Goal: Information Seeking & Learning: Learn about a topic

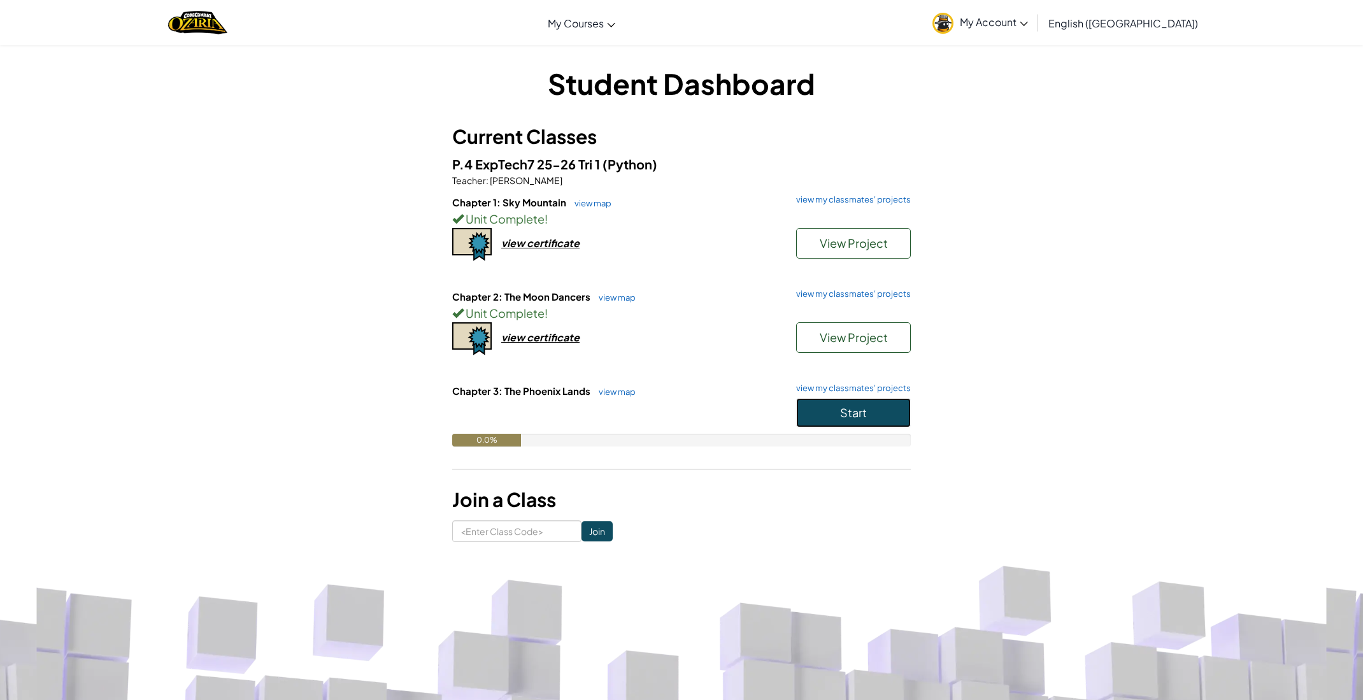
click at [820, 423] on button "Start" at bounding box center [853, 412] width 115 height 29
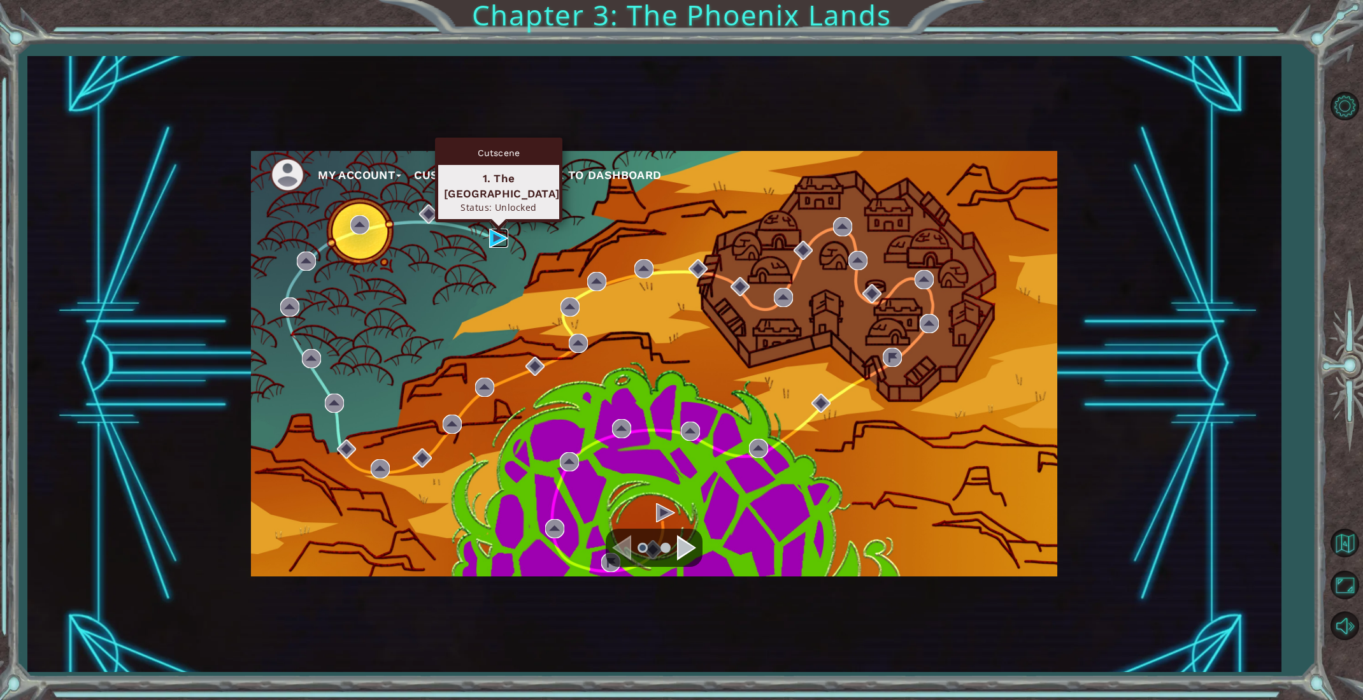
click at [503, 239] on img at bounding box center [498, 238] width 19 height 19
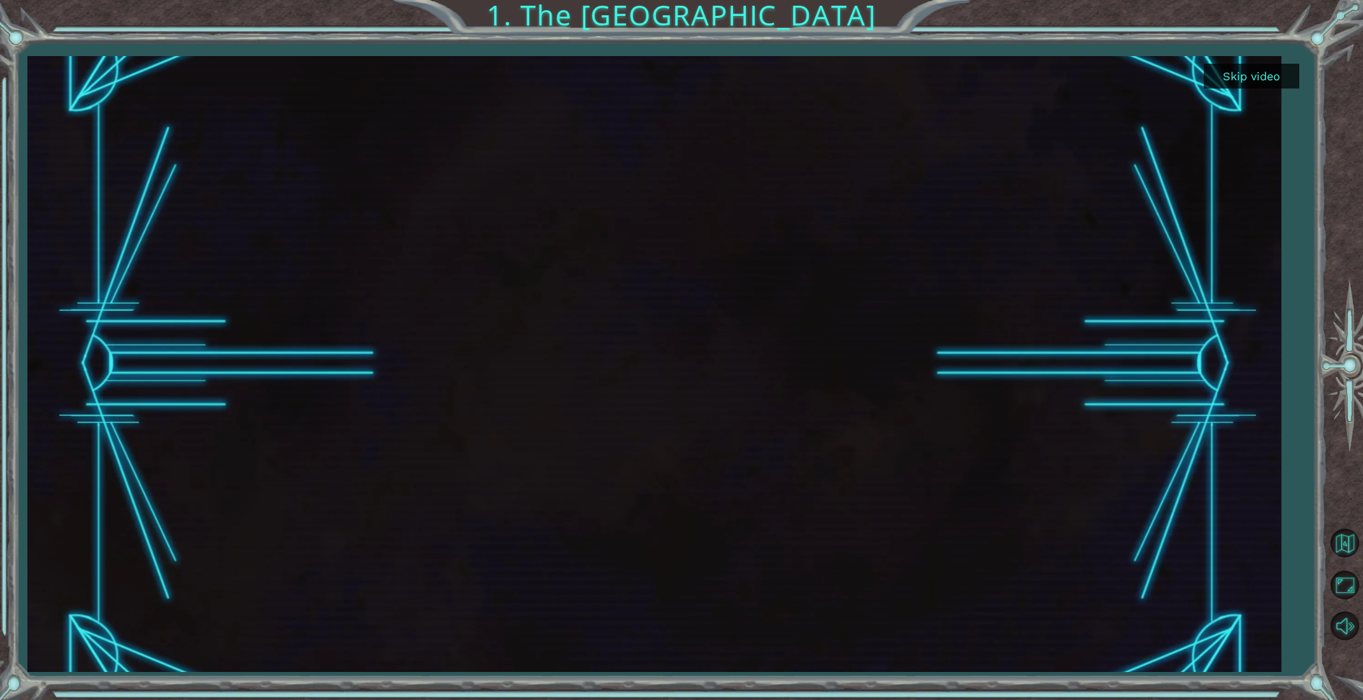
click at [1246, 82] on button "Skip video" at bounding box center [1252, 76] width 96 height 25
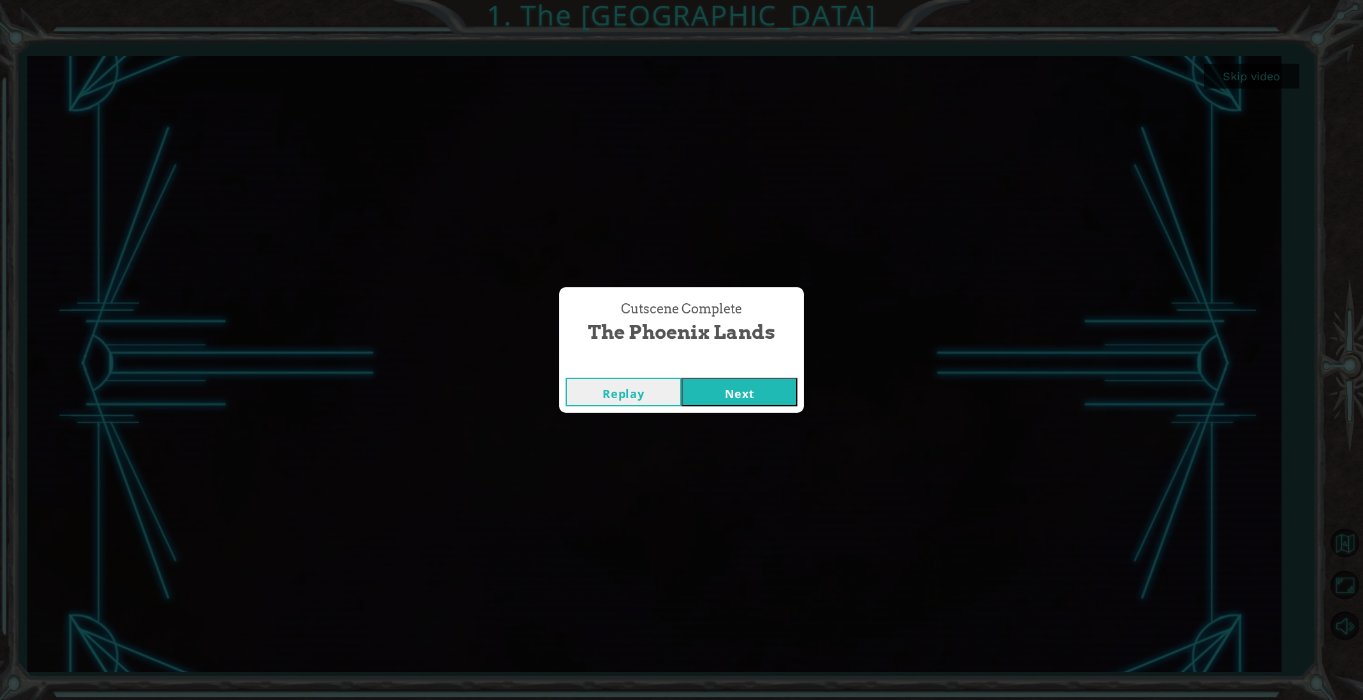
click at [702, 396] on button "Next" at bounding box center [740, 392] width 116 height 29
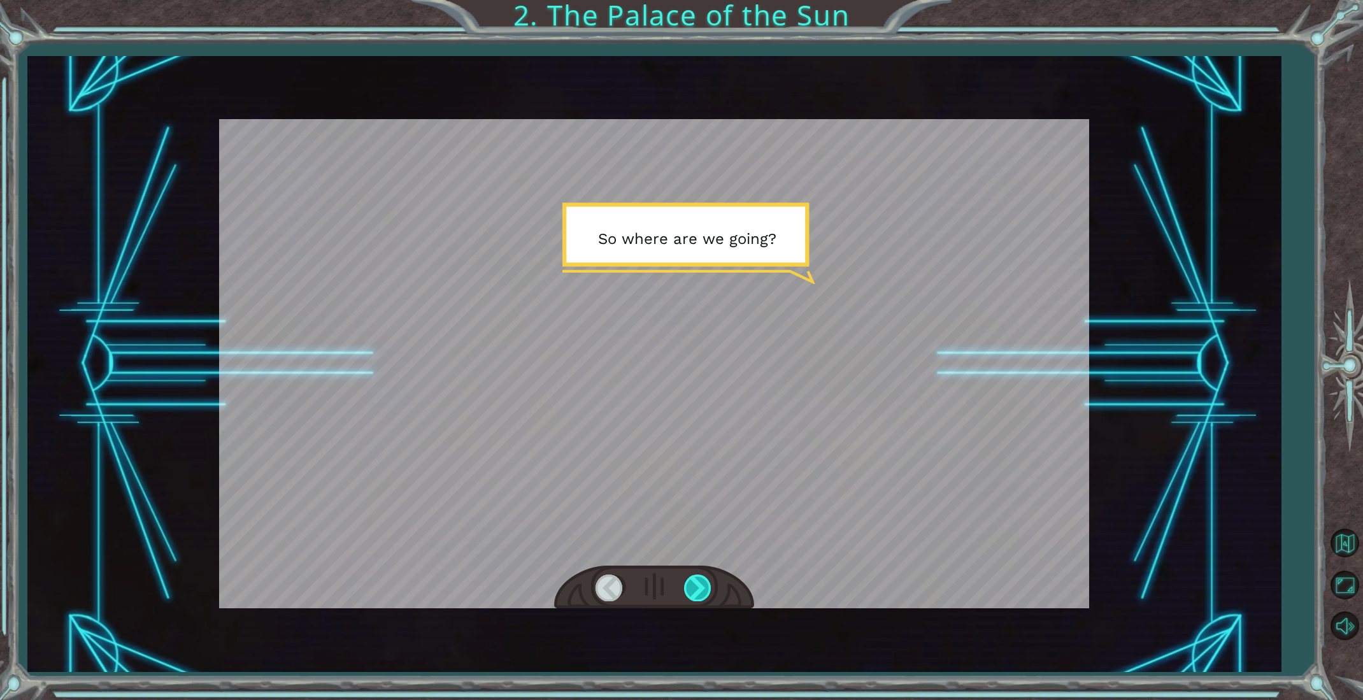
click at [694, 594] on div at bounding box center [698, 588] width 29 height 26
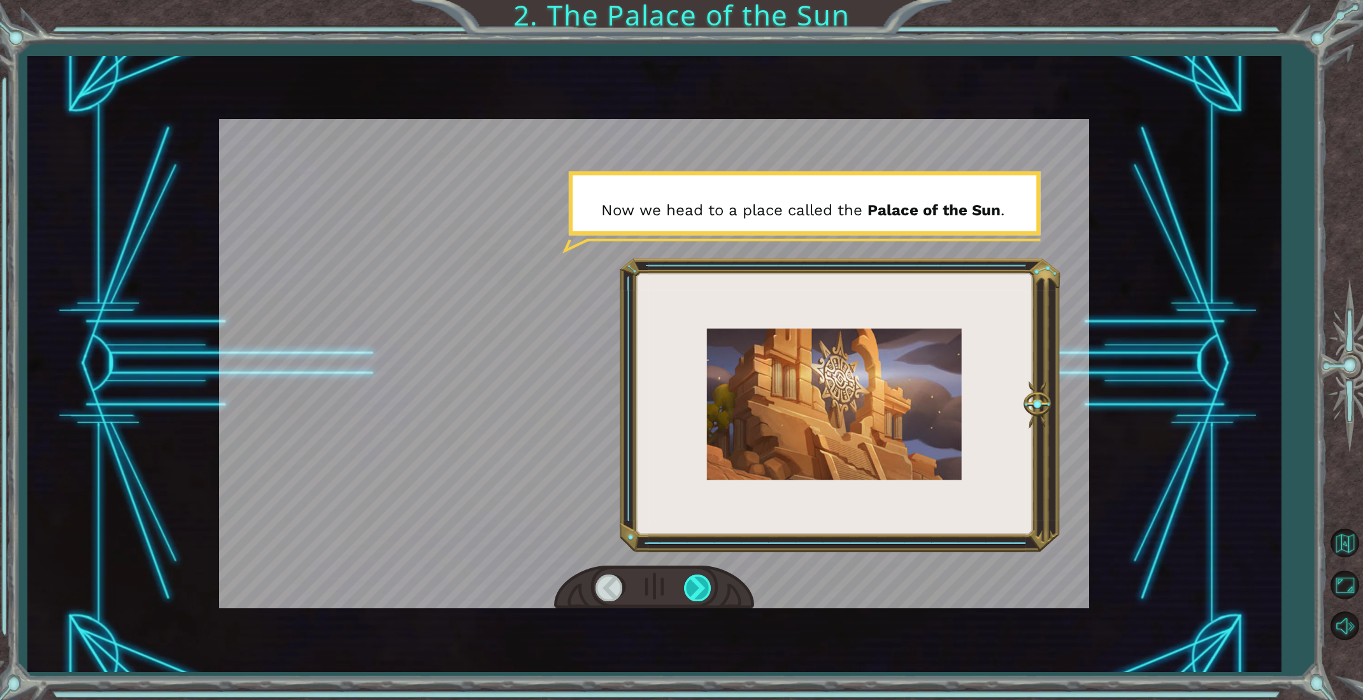
click at [698, 591] on div at bounding box center [698, 588] width 29 height 26
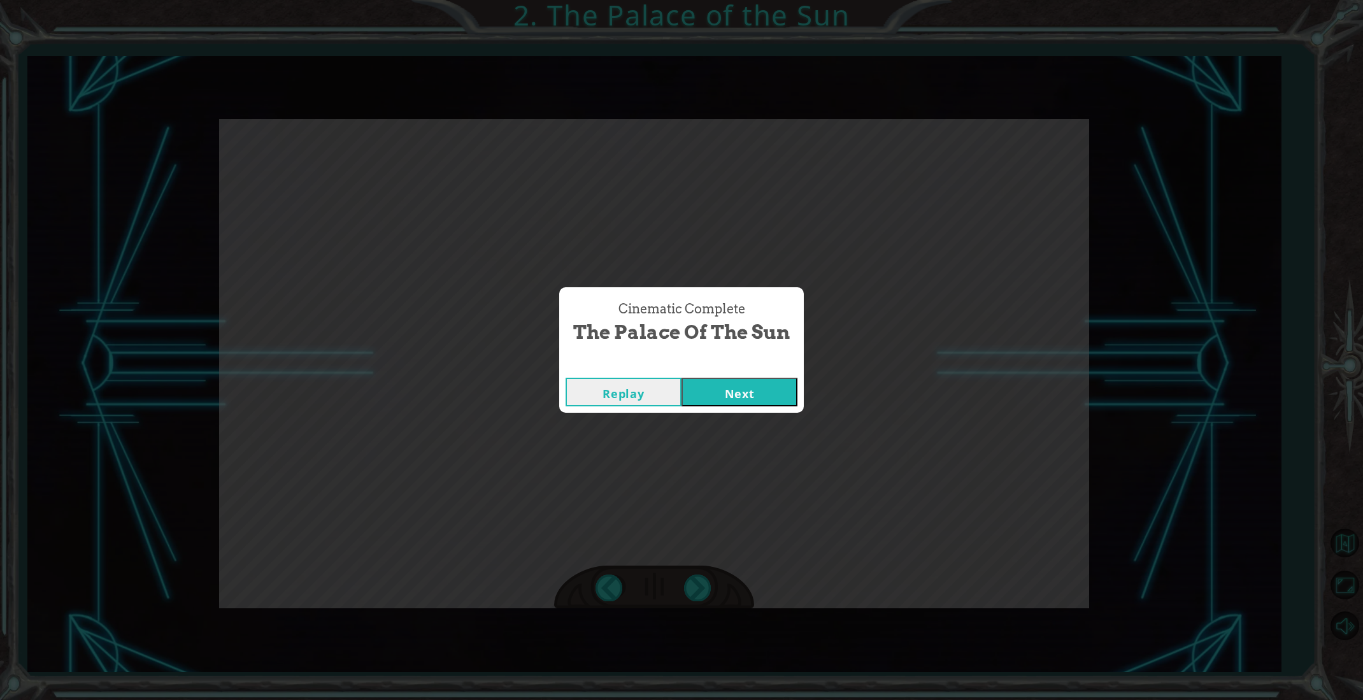
click at [758, 379] on button "Next" at bounding box center [740, 392] width 116 height 29
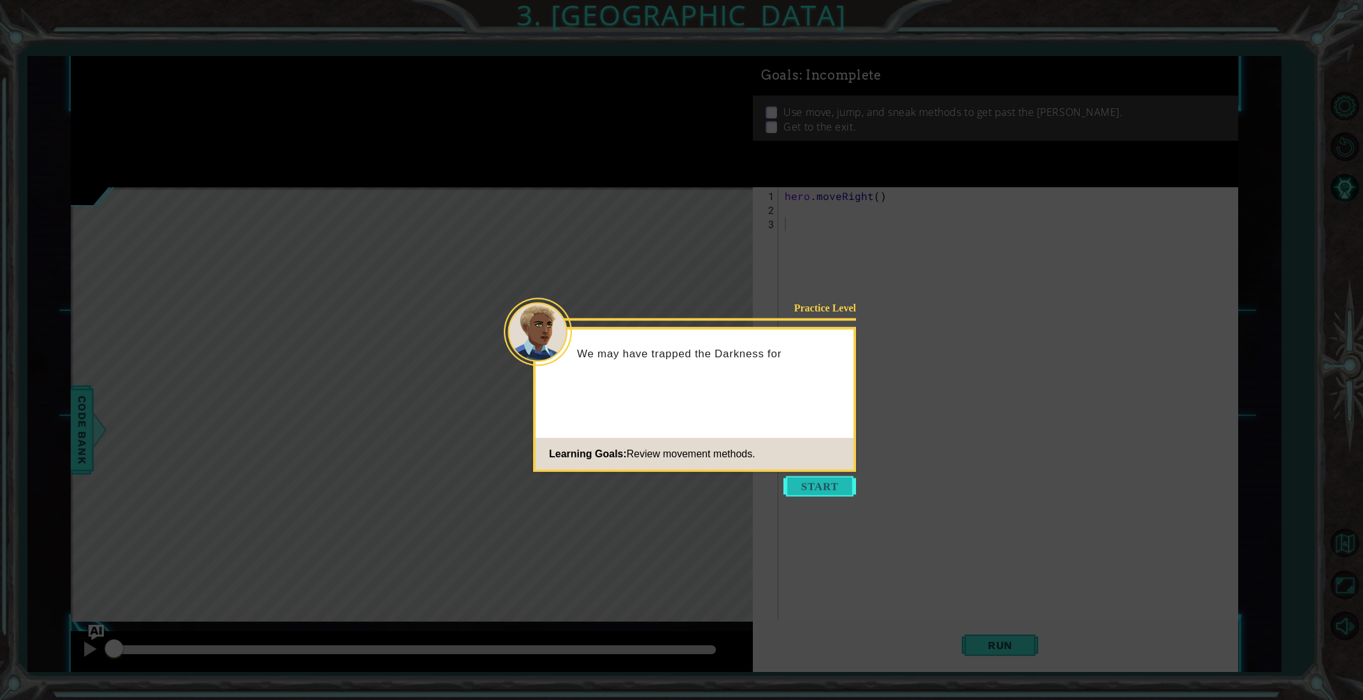
click at [798, 485] on button "Start" at bounding box center [820, 487] width 73 height 20
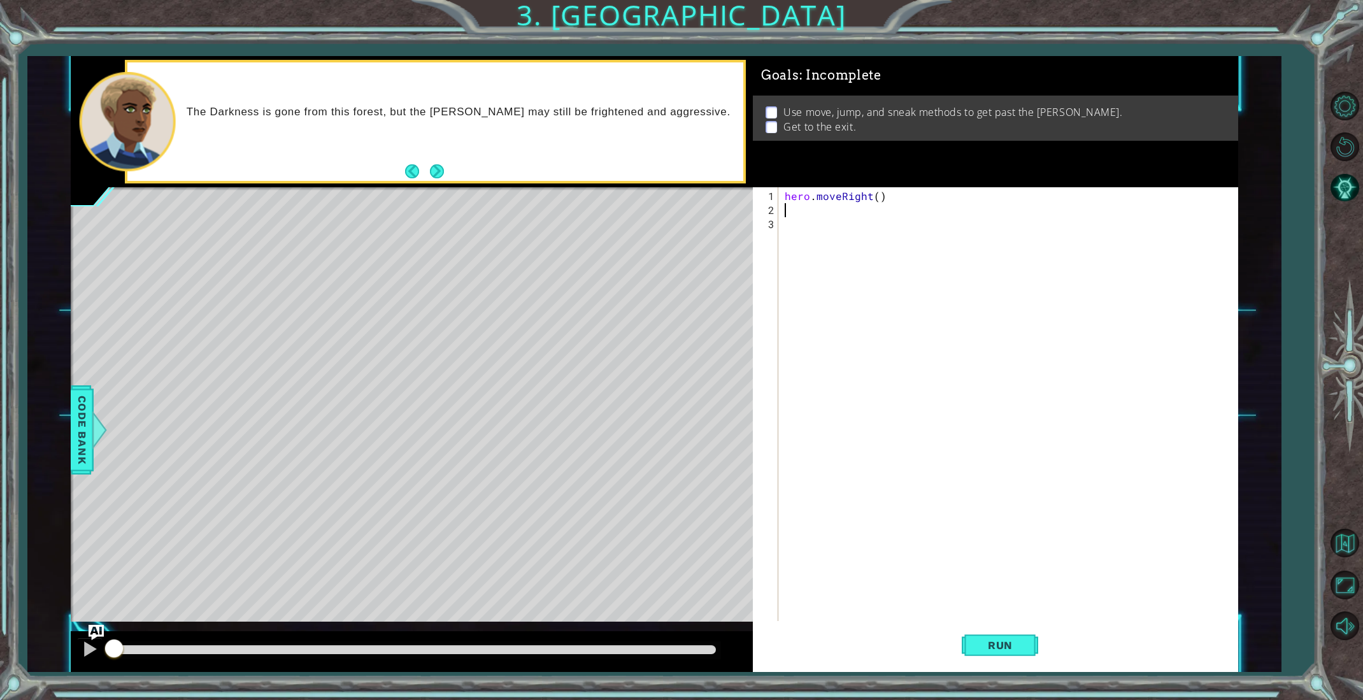
click at [834, 208] on div "hero . moveRight ( )" at bounding box center [1010, 427] width 457 height 477
type textarea "hero.jumpRight()"
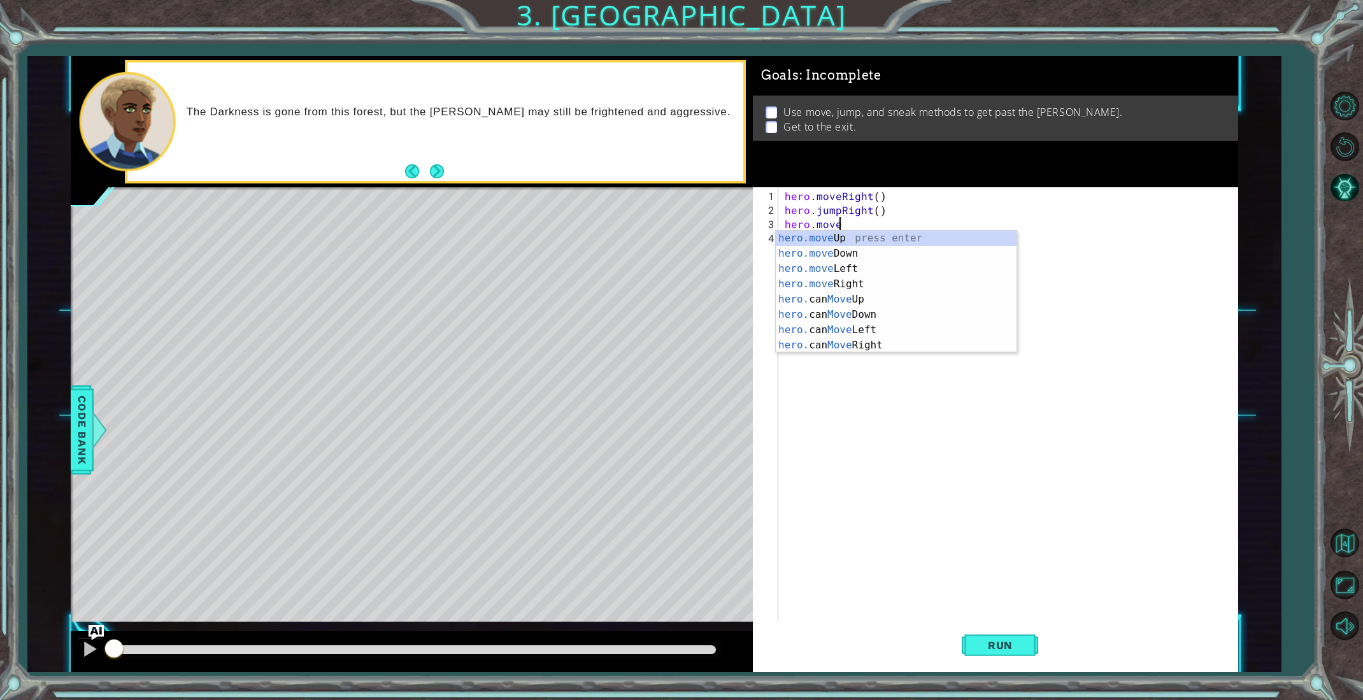
scroll to position [0, 3]
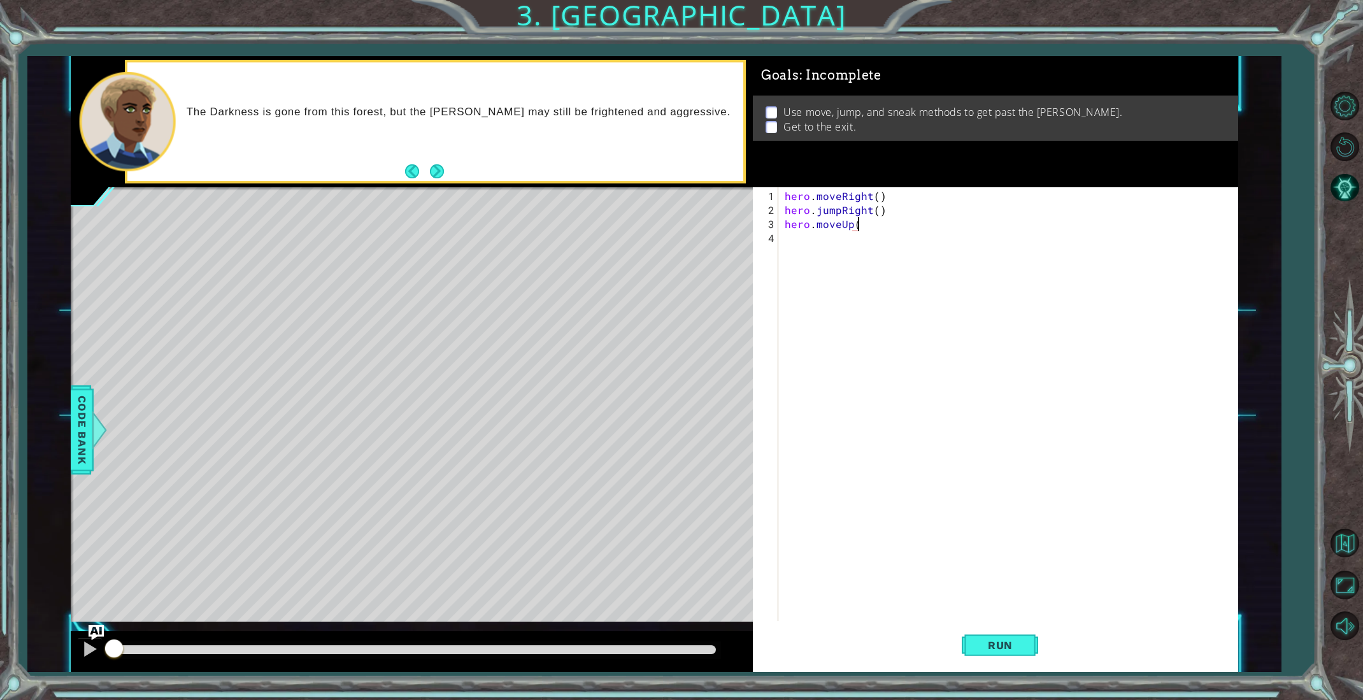
type textarea "hero.moveUp()"
type textarea "hero.moveRight()"
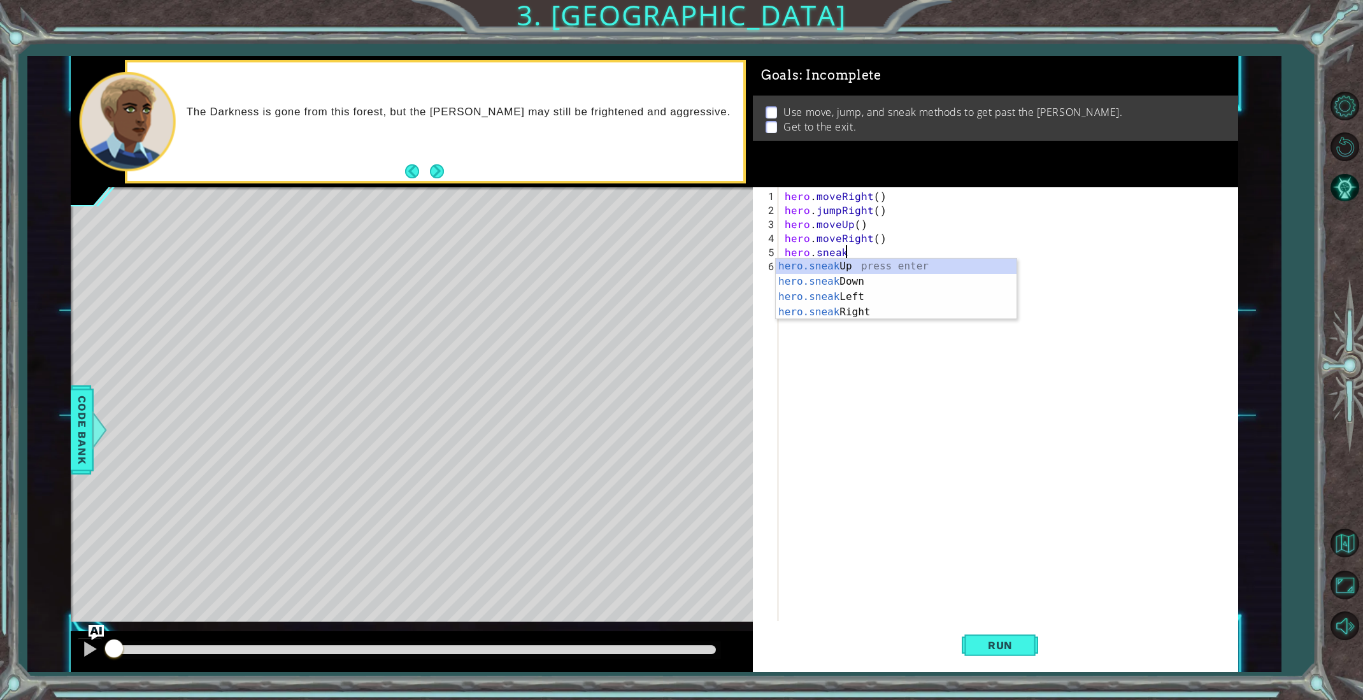
scroll to position [0, 3]
type textarea "hero.sneakUp()"
type textarea "hero.jumpUp()"
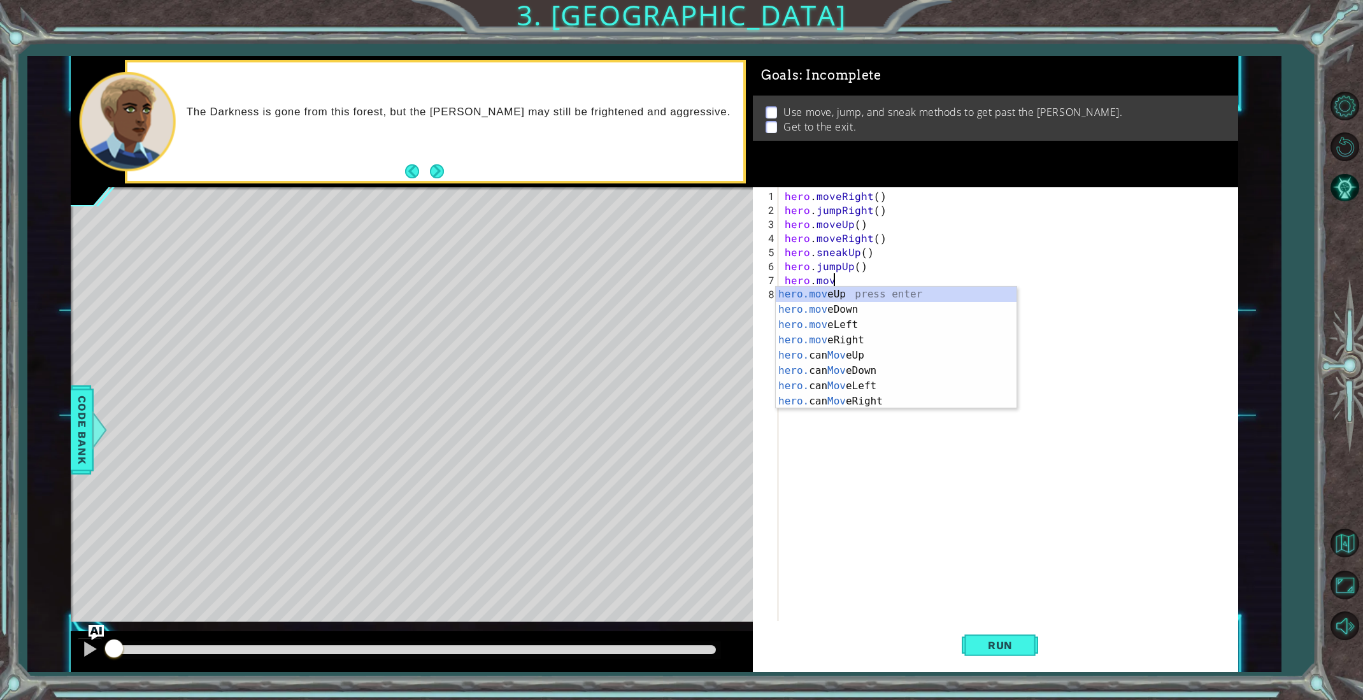
scroll to position [0, 3]
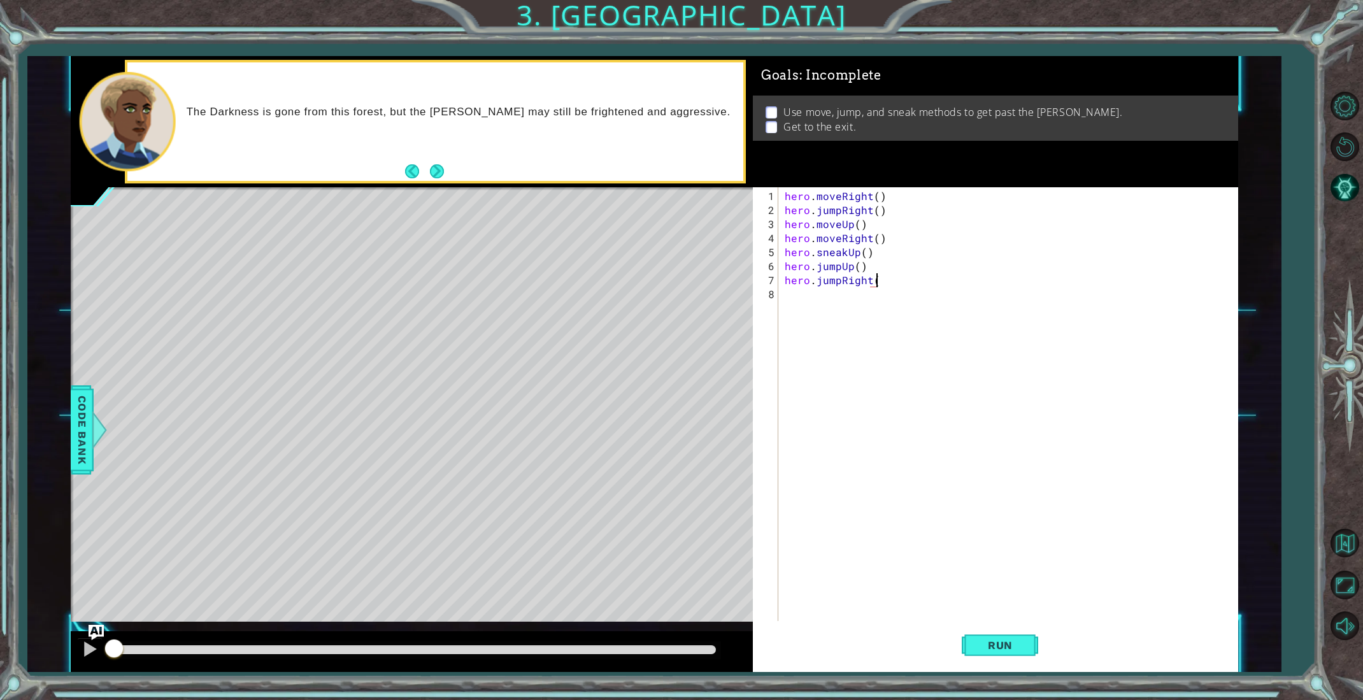
type textarea "hero.jumpRight()"
click at [993, 647] on span "Run" at bounding box center [1000, 645] width 50 height 13
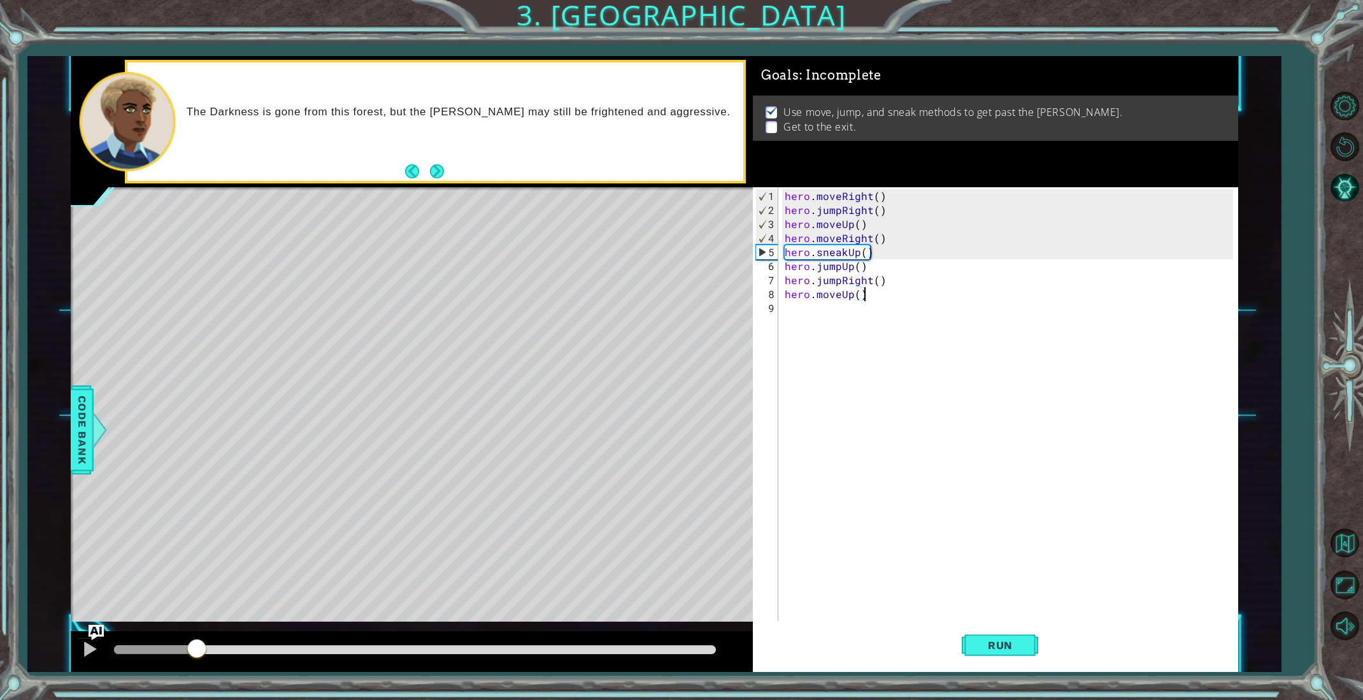
drag, startPoint x: 138, startPoint y: 652, endPoint x: 198, endPoint y: 673, distance: 63.7
click at [198, 673] on div "1 ההההההההההההההההההההההההההההההההההההההההההההההההההההההההההההההההההההההההההההה…" at bounding box center [681, 350] width 1363 height 700
click at [440, 173] on button "Next" at bounding box center [437, 171] width 15 height 15
click at [998, 644] on span "Run" at bounding box center [1000, 645] width 50 height 13
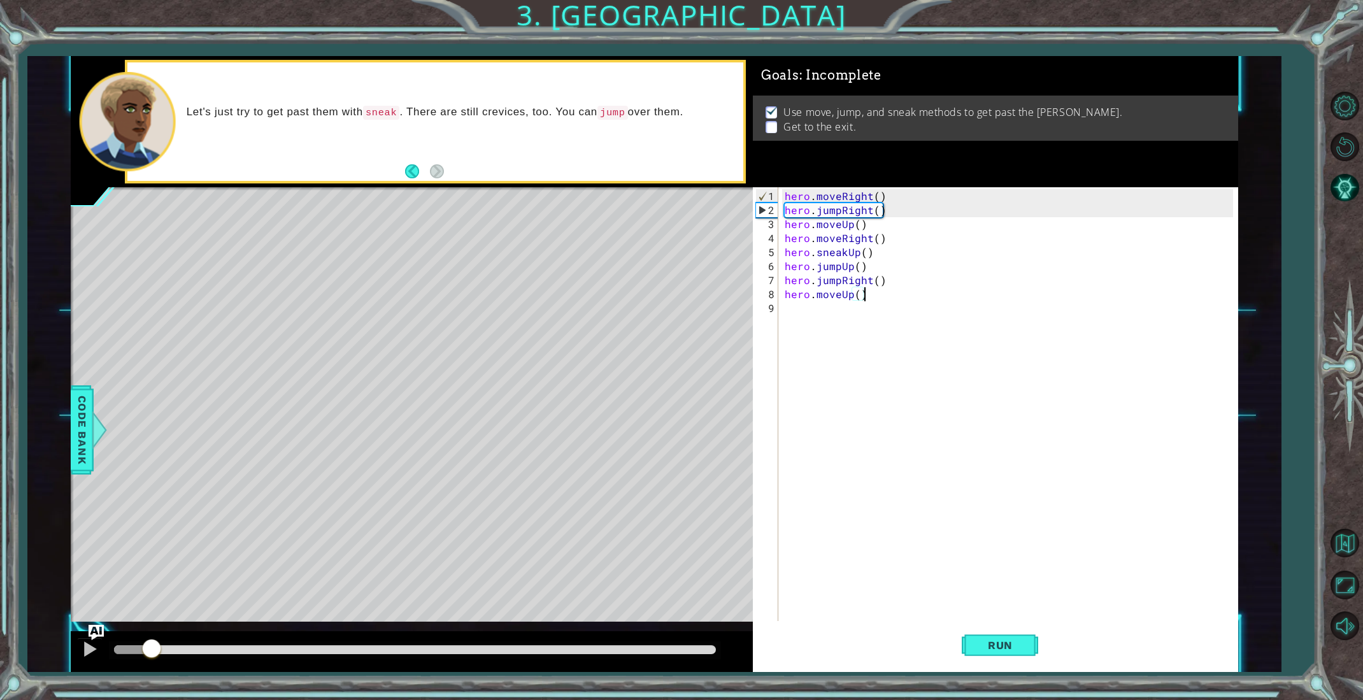
click at [148, 654] on div at bounding box center [151, 649] width 23 height 23
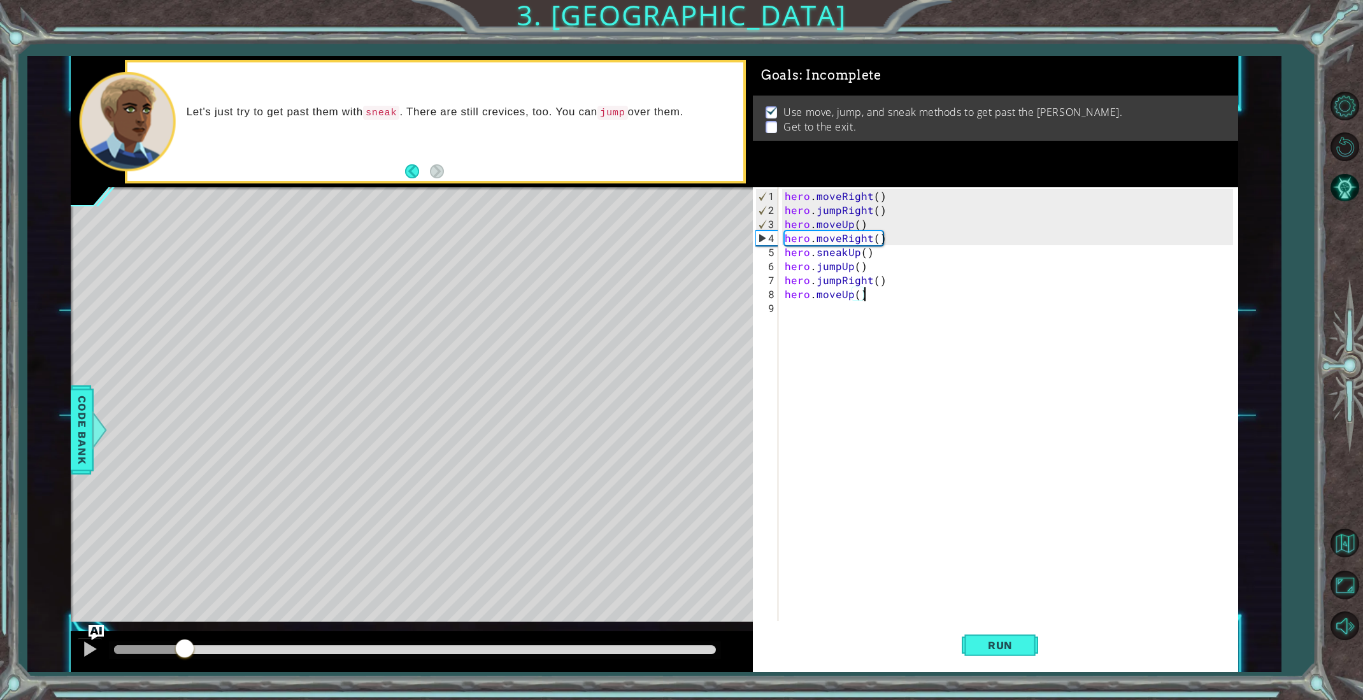
drag, startPoint x: 710, startPoint y: 645, endPoint x: 185, endPoint y: 636, distance: 525.7
click at [185, 636] on div at bounding box center [412, 651] width 682 height 41
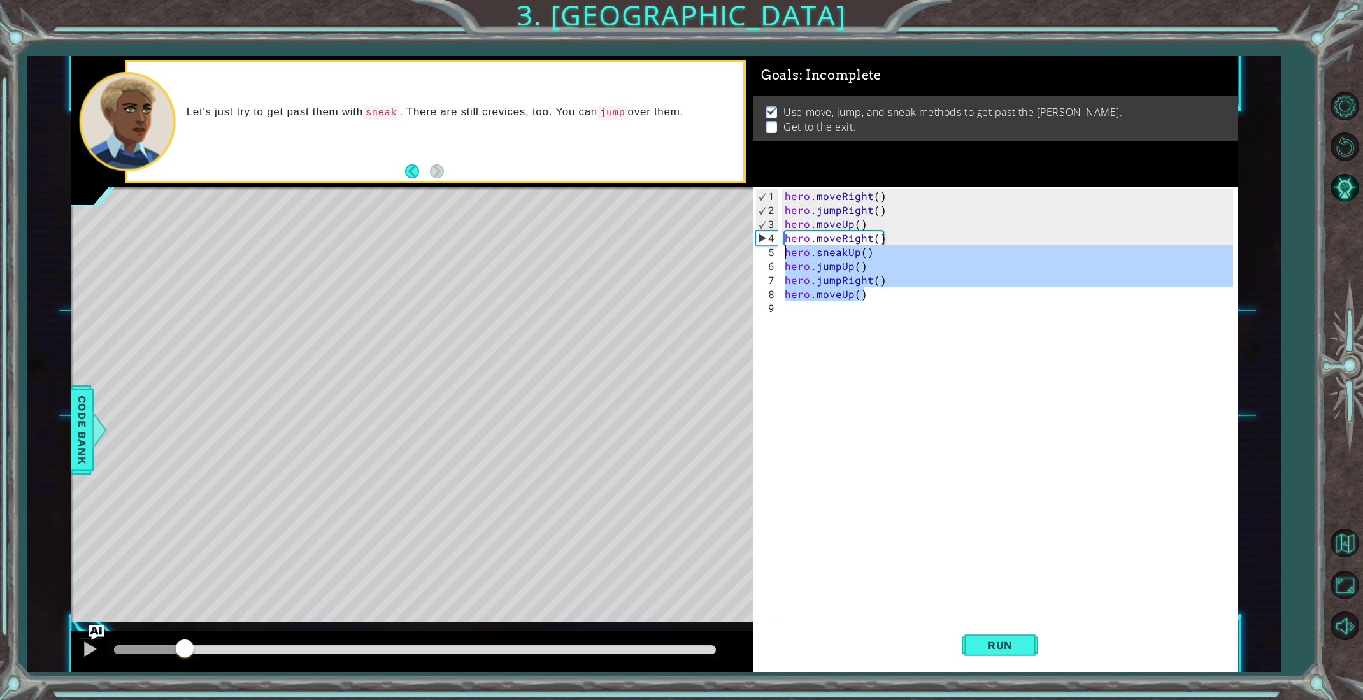
drag, startPoint x: 867, startPoint y: 294, endPoint x: 786, endPoint y: 249, distance: 93.3
click at [786, 249] on div "hero . moveRight ( ) hero . jumpRight ( ) hero . moveUp ( ) hero . moveRight ( …" at bounding box center [1010, 420] width 457 height 463
type textarea "hero.sneakUp() hero.jumpUp()"
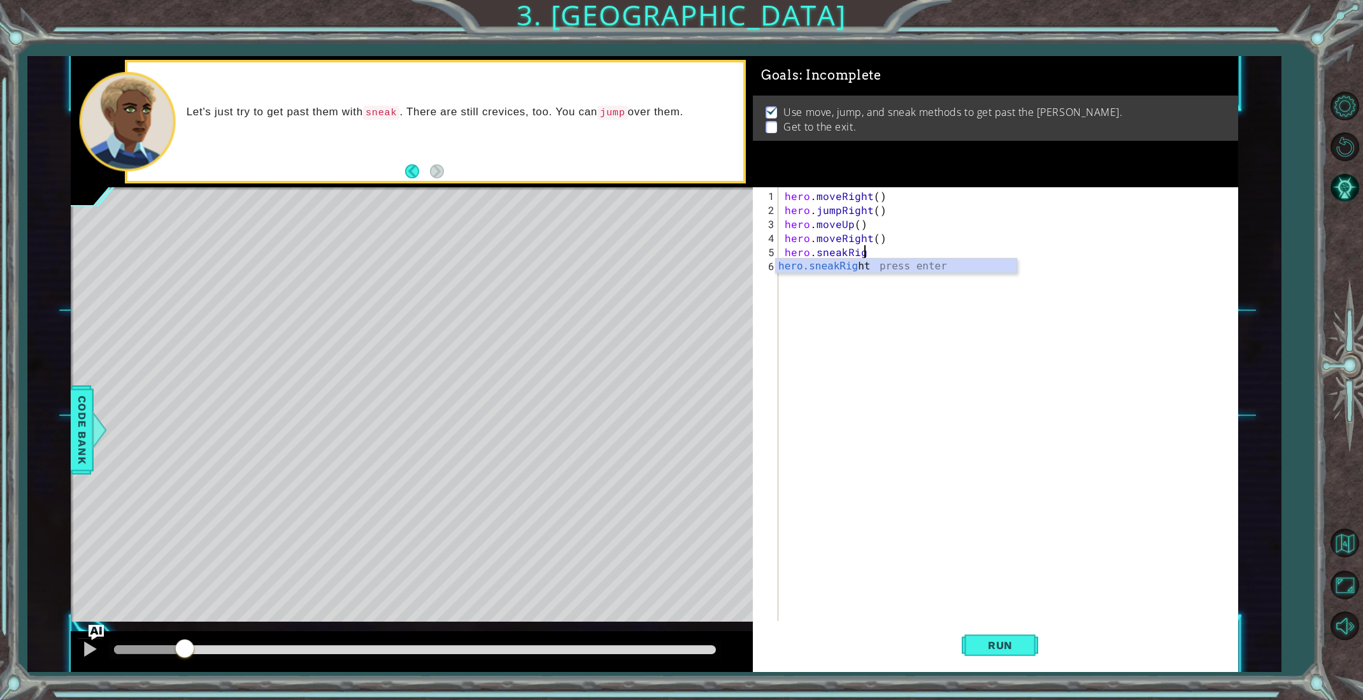
scroll to position [0, 5]
type textarea "hero.sneakRight()"
click at [793, 268] on div "hero . moveRight ( ) hero . jumpRight ( ) hero . moveUp ( ) hero . moveRight ( …" at bounding box center [1010, 420] width 457 height 463
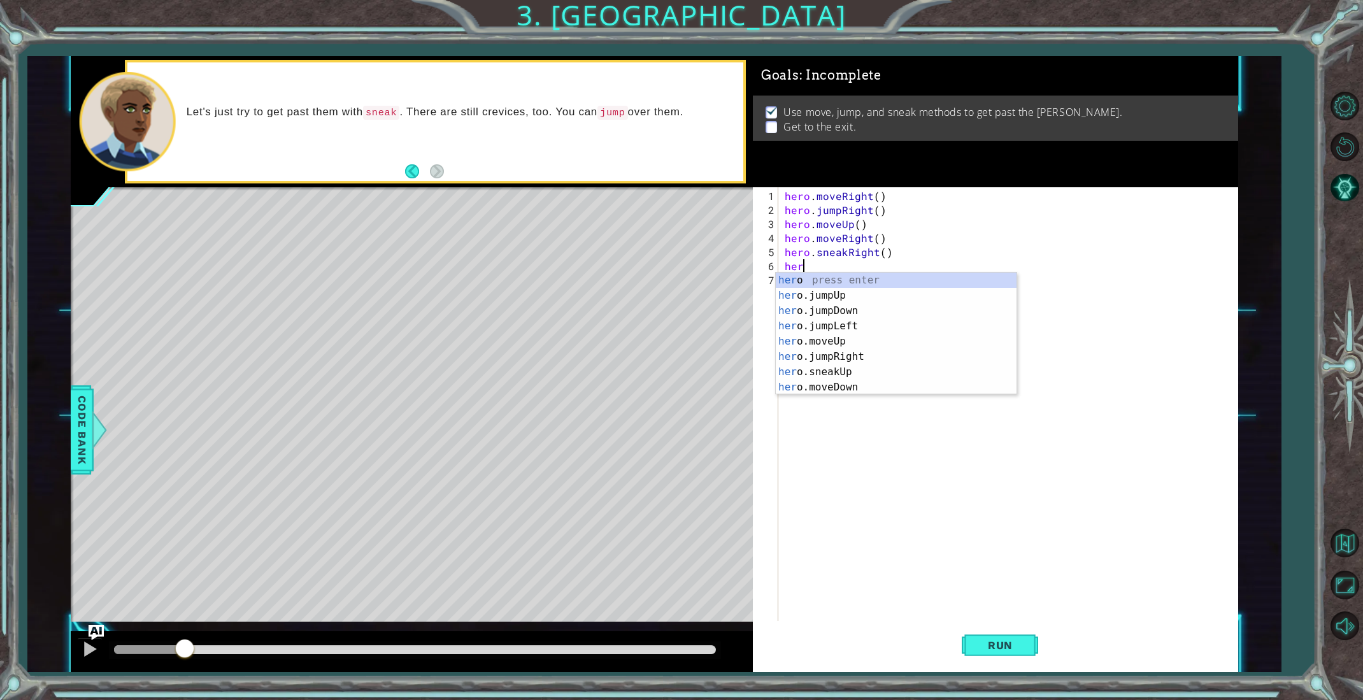
scroll to position [0, 0]
type textarea "h"
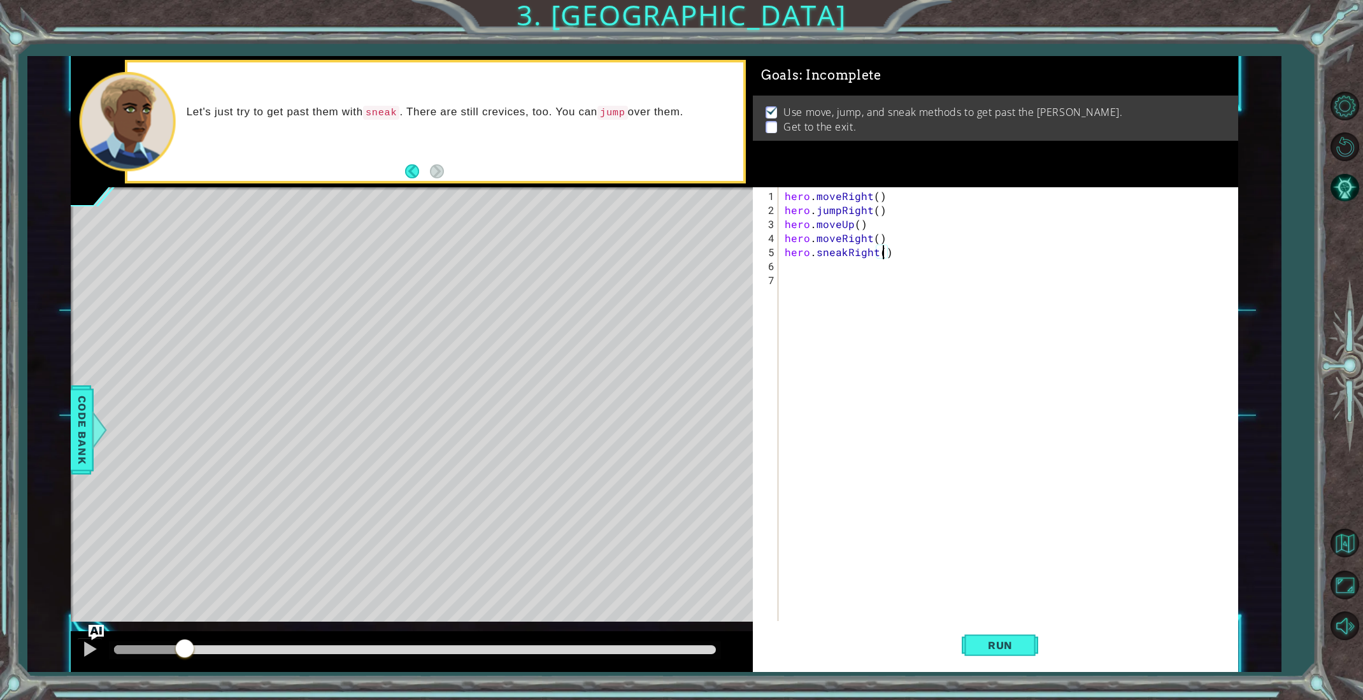
click at [884, 251] on div "hero . moveRight ( ) hero . jumpRight ( ) hero . moveUp ( ) hero . moveRight ( …" at bounding box center [1010, 420] width 457 height 463
type textarea "hero.sneakRight(2)"
click at [836, 269] on div "hero . moveRight ( ) hero . jumpRight ( ) hero . moveUp ( ) hero . moveRight ( …" at bounding box center [1010, 420] width 457 height 463
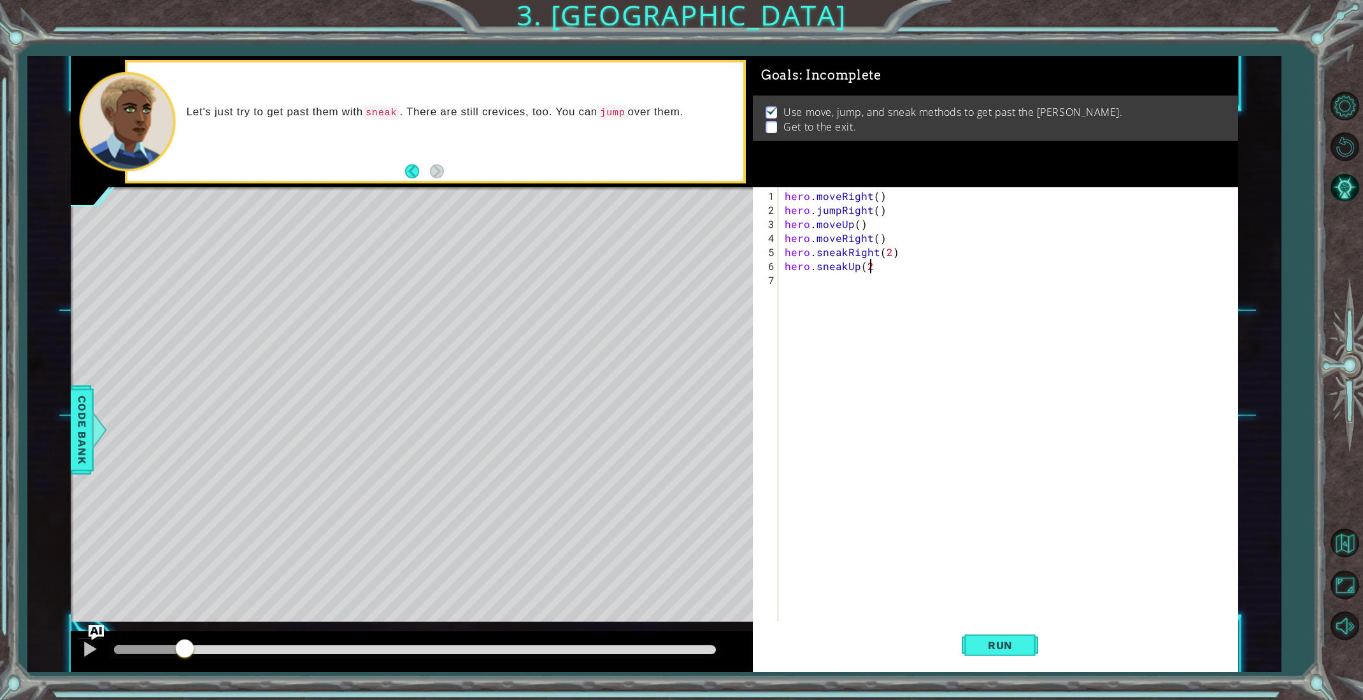
type textarea "hero.sneakUp(2)"
click at [818, 281] on div "hero . moveRight ( ) hero . jumpRight ( ) hero . moveUp ( ) hero . moveRight ( …" at bounding box center [1010, 420] width 457 height 463
type textarea "hero.moveUp(2)"
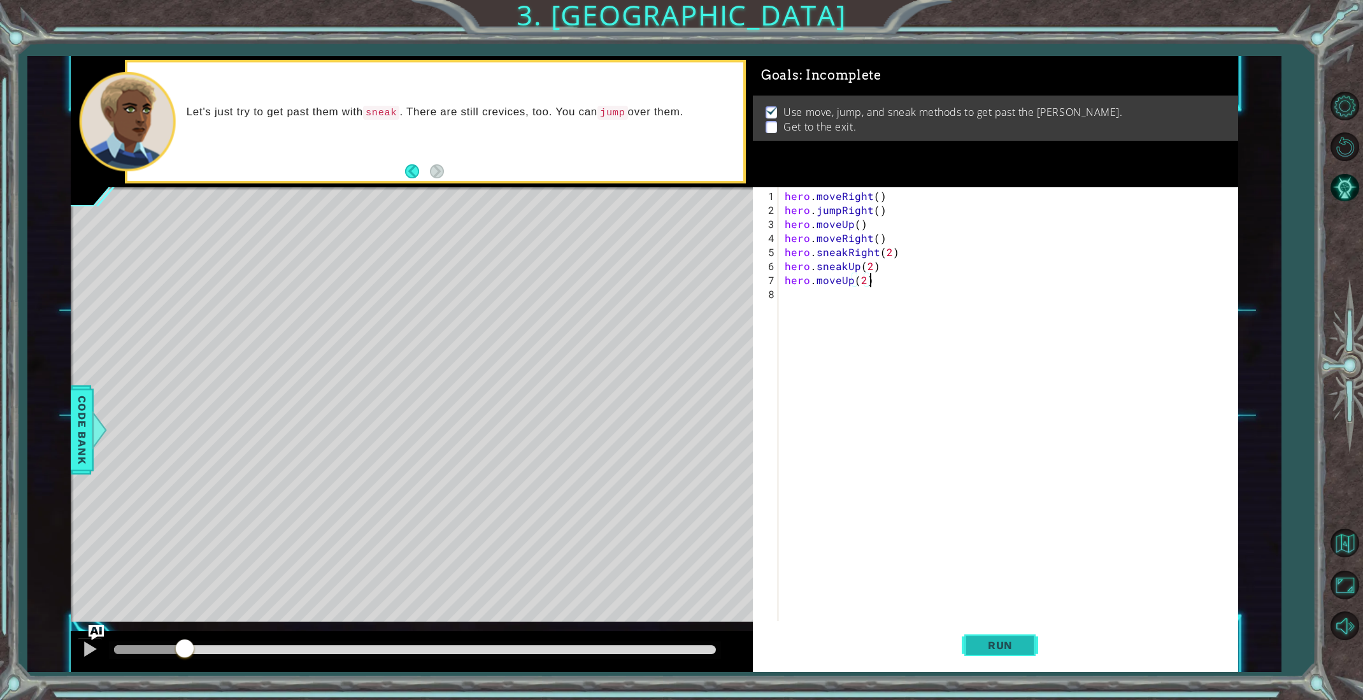
click at [996, 652] on button "Run" at bounding box center [1000, 645] width 76 height 48
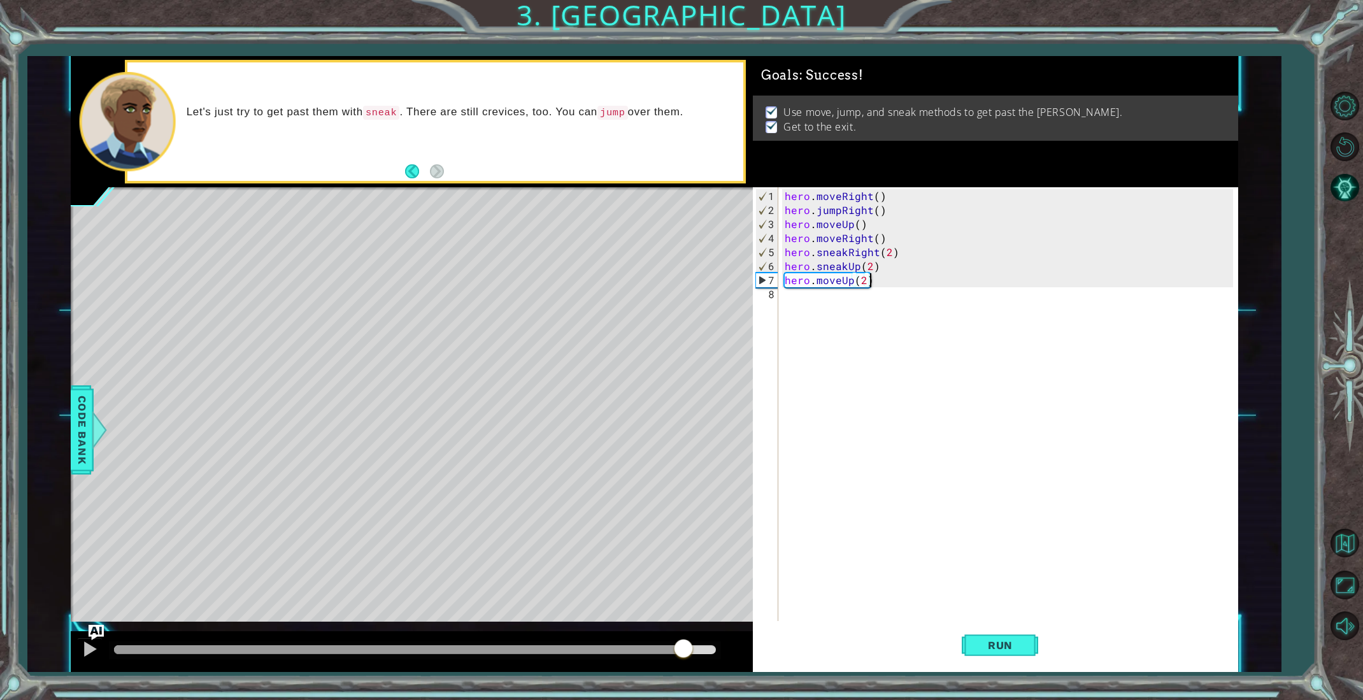
drag, startPoint x: 171, startPoint y: 649, endPoint x: 686, endPoint y: 671, distance: 515.2
click at [686, 671] on div at bounding box center [412, 651] width 682 height 41
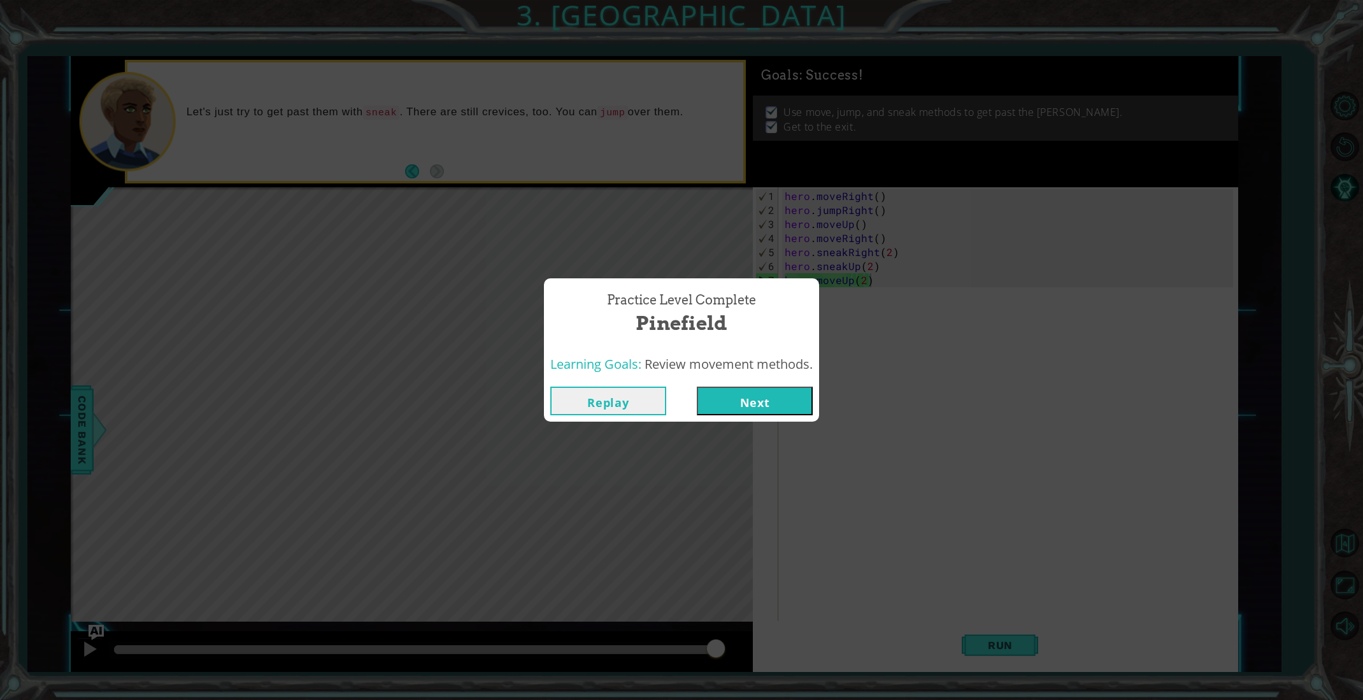
click at [752, 396] on button "Next" at bounding box center [755, 401] width 116 height 29
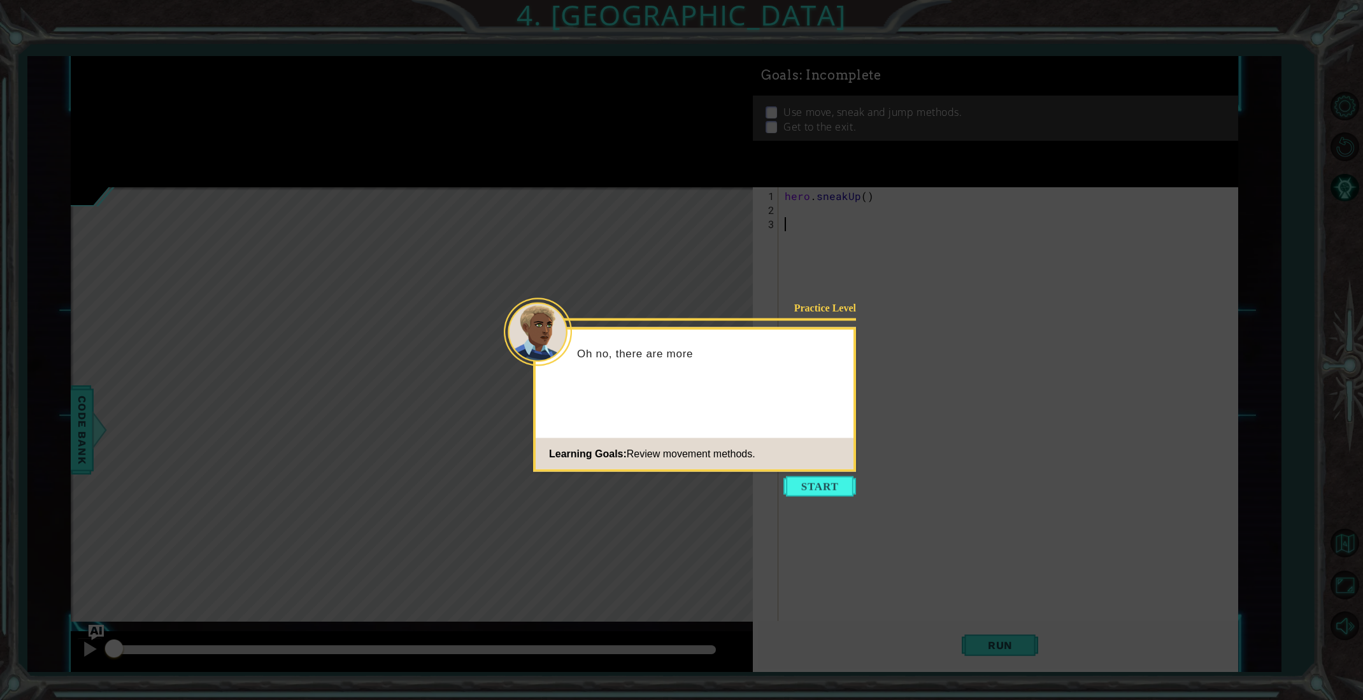
click at [833, 480] on button "Start" at bounding box center [820, 487] width 73 height 20
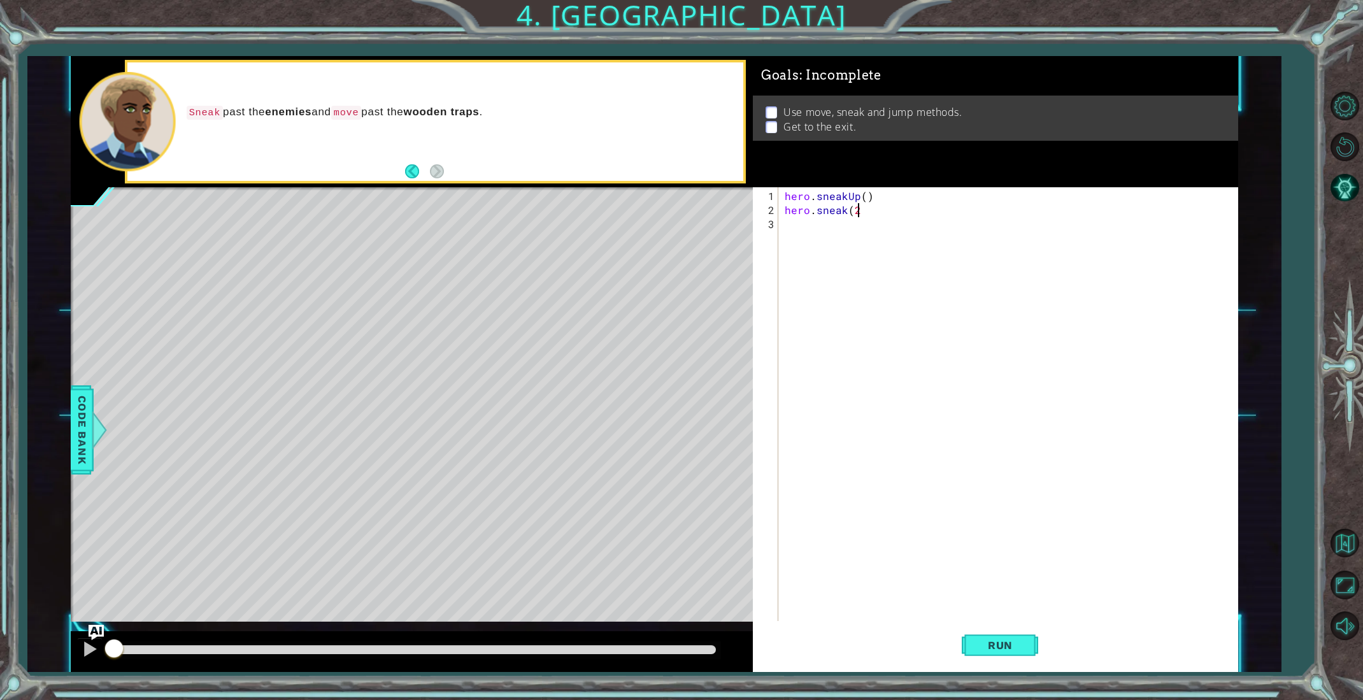
scroll to position [0, 4]
drag, startPoint x: 977, startPoint y: 651, endPoint x: 981, endPoint y: 639, distance: 12.7
click at [981, 645] on span "Run" at bounding box center [1000, 645] width 50 height 13
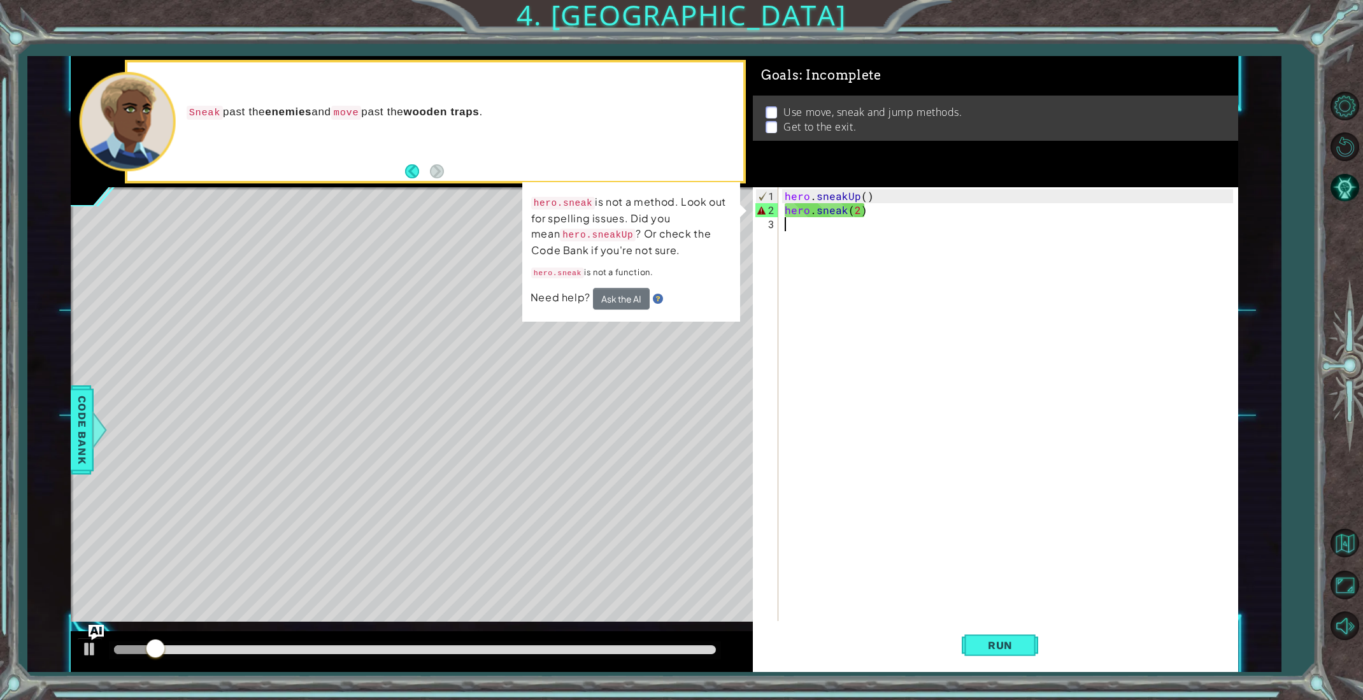
click at [843, 214] on div "hero . sneakUp ( ) hero . sneak ( 2 )" at bounding box center [1010, 420] width 457 height 463
click at [847, 214] on div "hero . sneakUp ( ) hero . sneak ( 2 )" at bounding box center [1010, 420] width 457 height 463
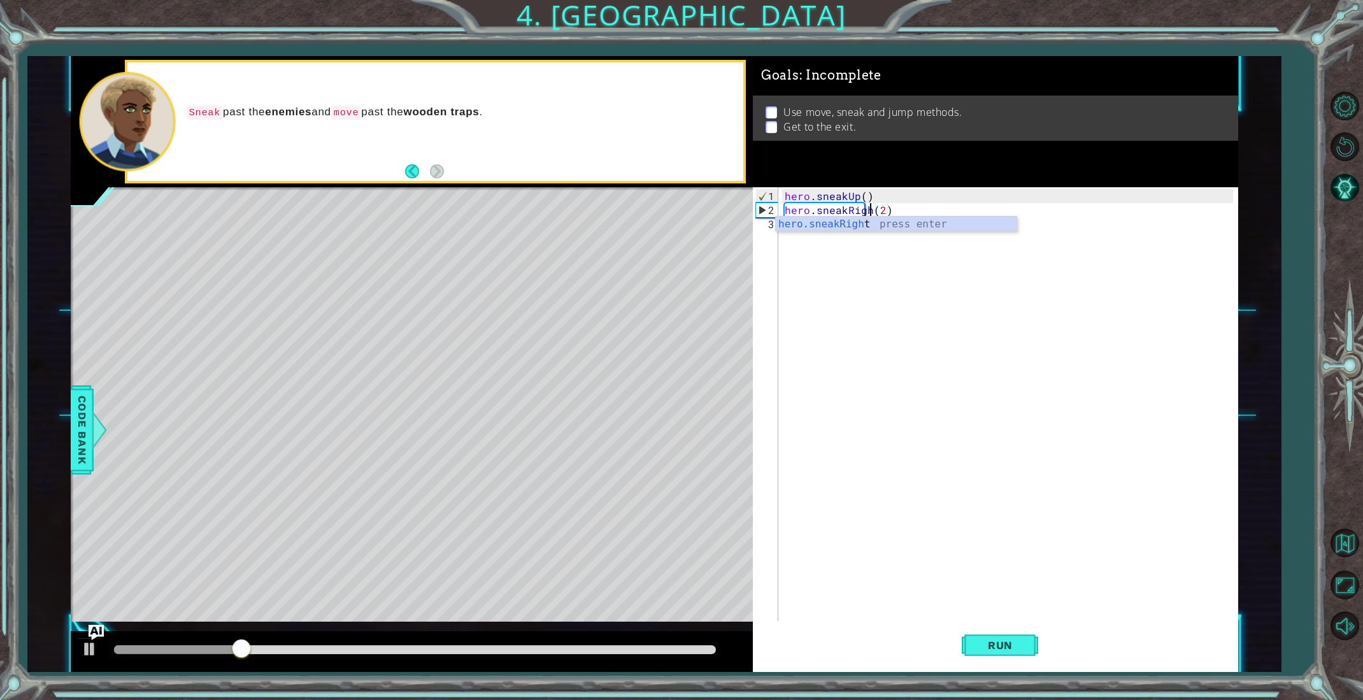
scroll to position [0, 6]
type textarea "hero.sneakRight(2)"
click at [976, 650] on span "Run" at bounding box center [1000, 645] width 50 height 13
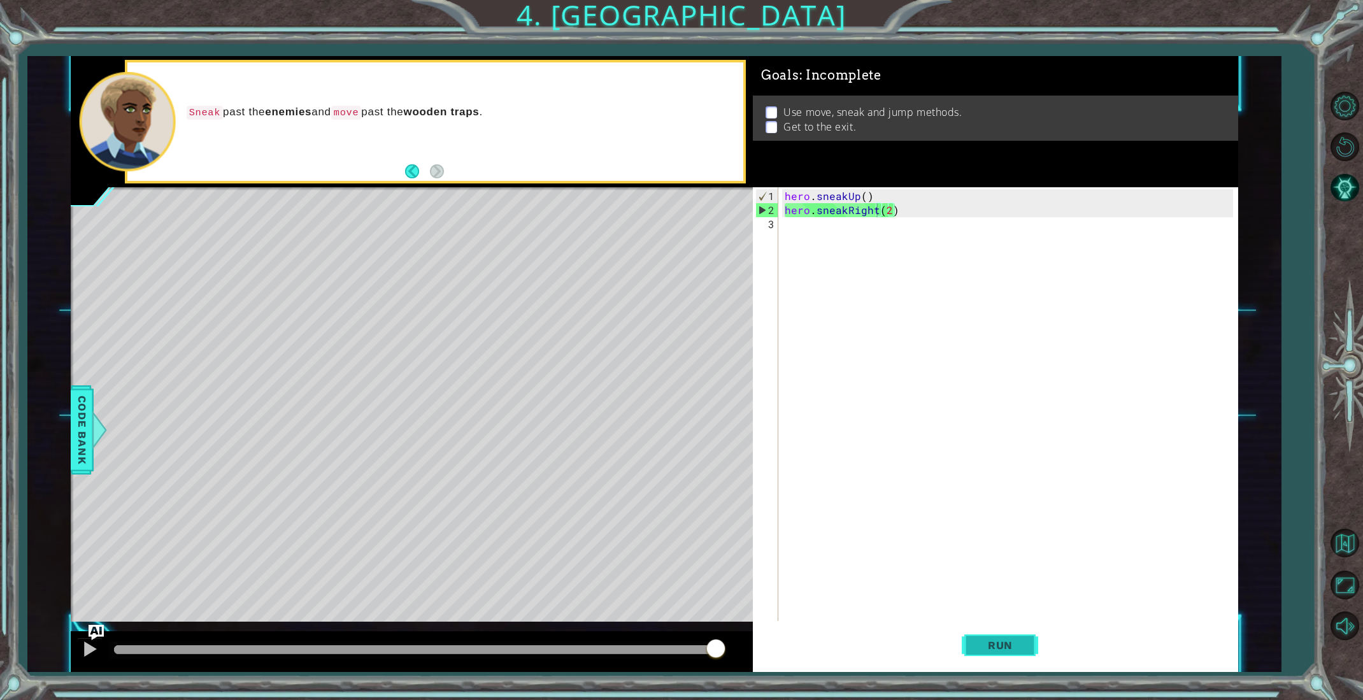
click at [974, 653] on button "Run" at bounding box center [1000, 645] width 76 height 48
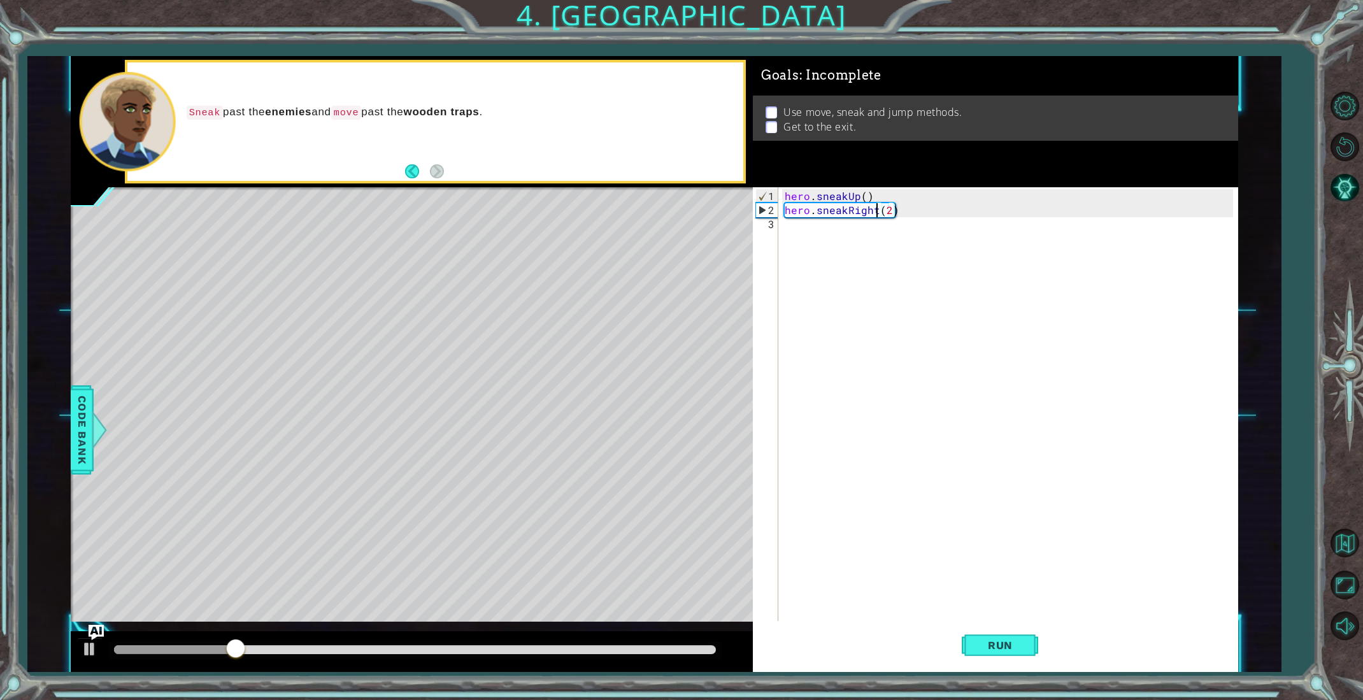
click at [844, 235] on div "hero . sneakUp ( ) hero . sneakRight ( 2 )" at bounding box center [1010, 420] width 457 height 463
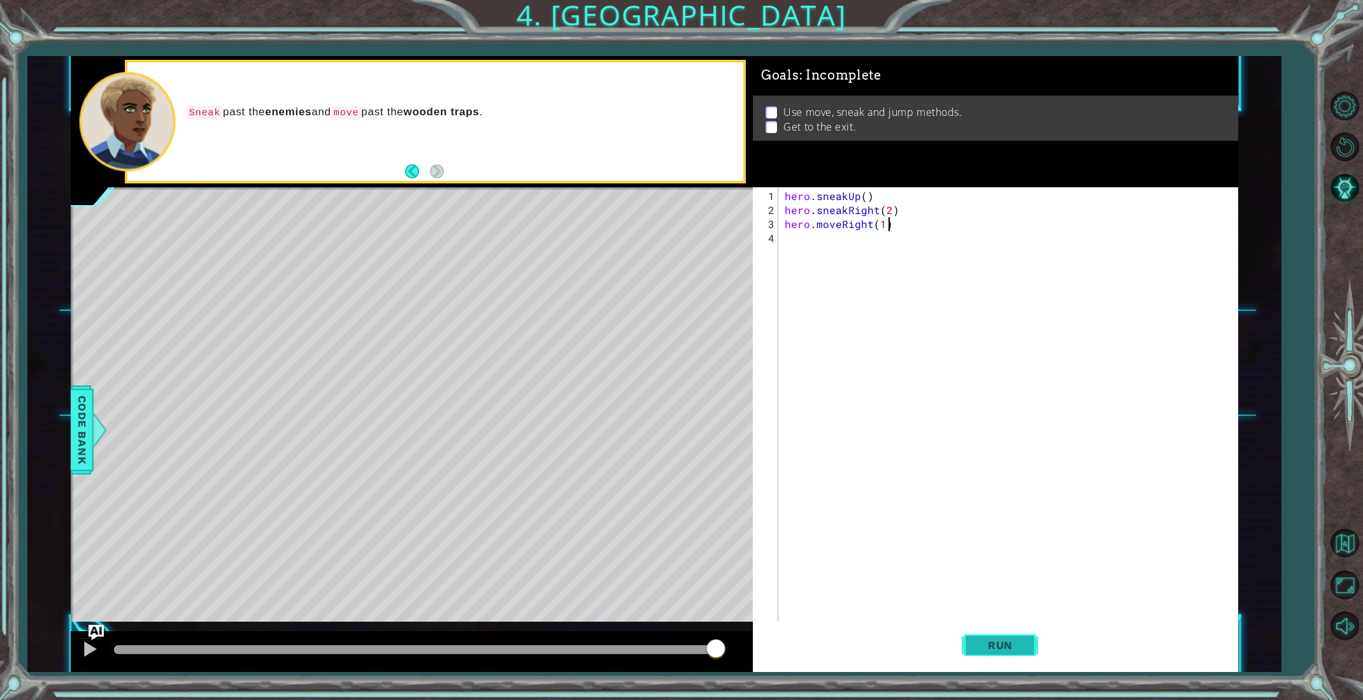
type textarea "hero.moveRight(1)"
click at [981, 644] on span "Run" at bounding box center [1000, 645] width 50 height 13
